Goal: Information Seeking & Learning: Learn about a topic

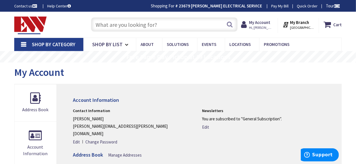
click at [169, 25] on input "text" at bounding box center [164, 24] width 147 height 14
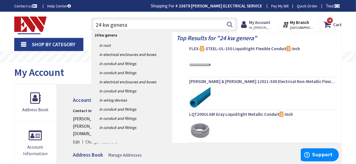
type input "24 kw generac"
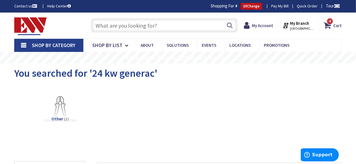
click at [171, 28] on input "text" at bounding box center [164, 25] width 147 height 14
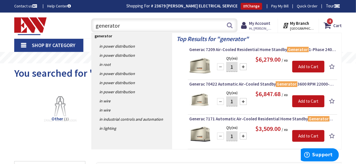
type input "generator"
click at [206, 66] on img at bounding box center [199, 65] width 21 height 21
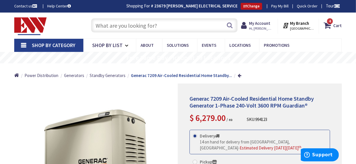
click at [148, 27] on input "text" at bounding box center [164, 25] width 147 height 14
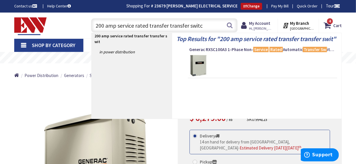
type input "200 amp service rated transfer transfer switch"
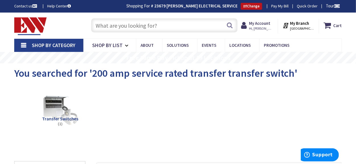
click at [182, 25] on input "text" at bounding box center [164, 25] width 147 height 14
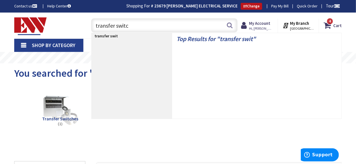
type input "transfer switch"
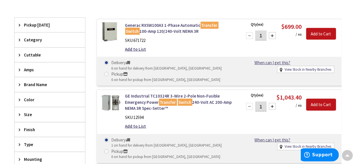
scroll to position [143, 0]
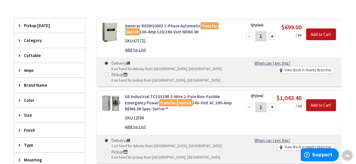
click at [33, 38] on span "Category" at bounding box center [47, 40] width 46 height 6
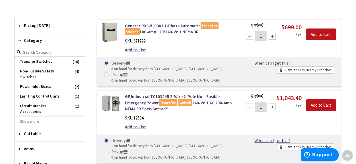
click at [32, 39] on span "Category" at bounding box center [47, 40] width 46 height 6
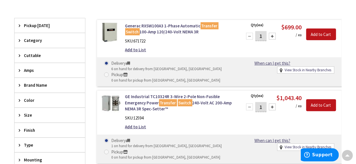
click at [31, 68] on span "Amps" at bounding box center [47, 70] width 46 height 6
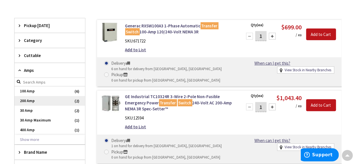
click at [32, 98] on span "200 Amp" at bounding box center [50, 101] width 71 height 10
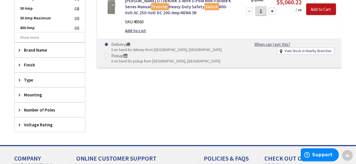
scroll to position [214, 0]
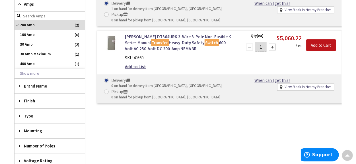
click at [49, 85] on span "Brand Name" at bounding box center [47, 86] width 46 height 6
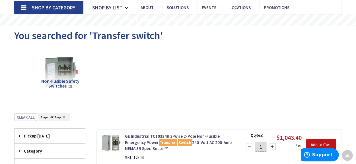
scroll to position [36, 0]
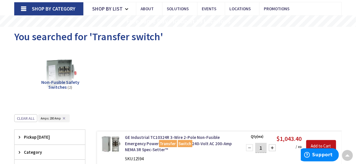
drag, startPoint x: 64, startPoint y: 119, endPoint x: 60, endPoint y: 98, distance: 20.9
click at [64, 119] on button "✕" at bounding box center [64, 118] width 6 height 4
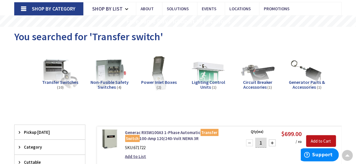
click at [54, 11] on span "Shop By Category" at bounding box center [54, 8] width 44 height 7
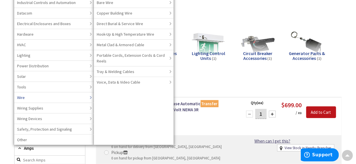
scroll to position [72, 0]
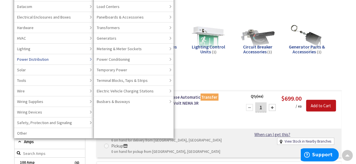
click at [41, 58] on span "Power Distribution" at bounding box center [33, 59] width 32 height 6
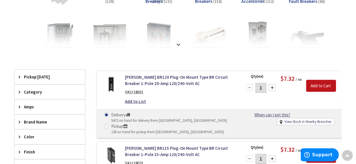
scroll to position [143, 0]
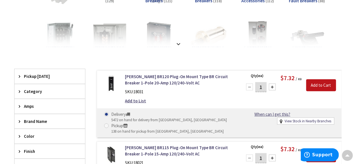
click at [39, 120] on span "Brand Name" at bounding box center [47, 121] width 46 height 6
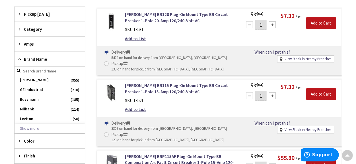
scroll to position [214, 0]
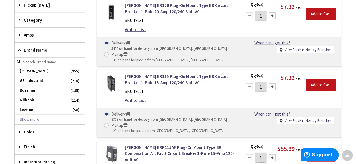
click at [42, 116] on button "Show more" at bounding box center [50, 119] width 71 height 10
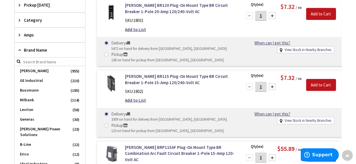
click at [42, 116] on span "Generac" at bounding box center [50, 119] width 71 height 10
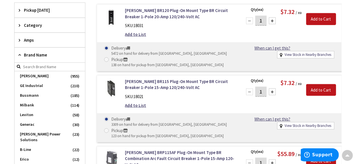
scroll to position [219, 0]
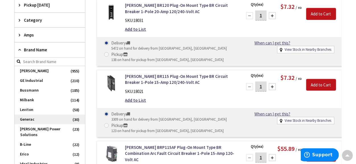
click at [30, 117] on span "Generac" at bounding box center [50, 119] width 71 height 10
click at [45, 115] on span "Generac" at bounding box center [50, 119] width 71 height 10
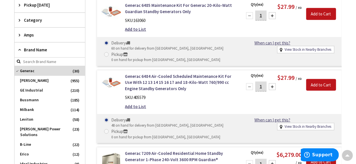
scroll to position [188, 0]
click at [32, 35] on span "Amps" at bounding box center [47, 35] width 46 height 6
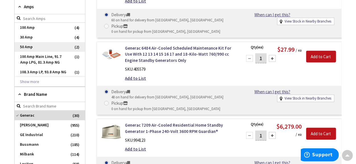
scroll to position [224, 0]
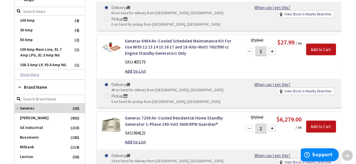
click at [31, 76] on button "Show more" at bounding box center [50, 75] width 71 height 10
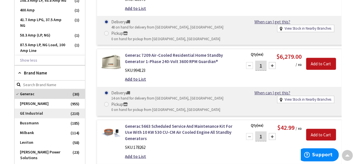
scroll to position [295, 0]
